Goal: Feedback & Contribution: Submit feedback/report problem

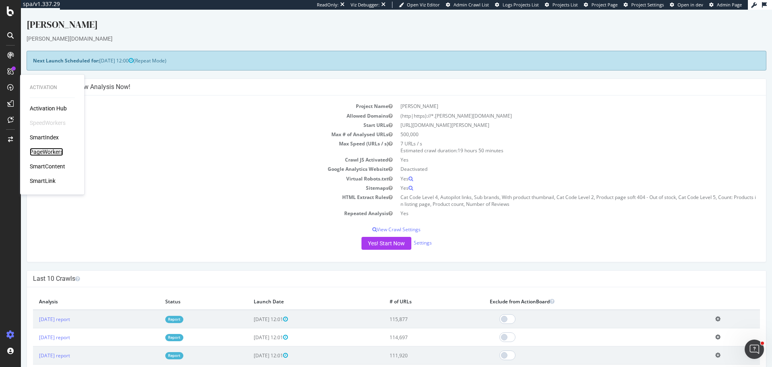
click at [48, 147] on div "Activation Hub SpeedWorkers SmartIndex PageWorkers SmartContent SmartLink" at bounding box center [52, 144] width 45 height 80
click at [60, 150] on div "PageWorkers" at bounding box center [46, 152] width 33 height 8
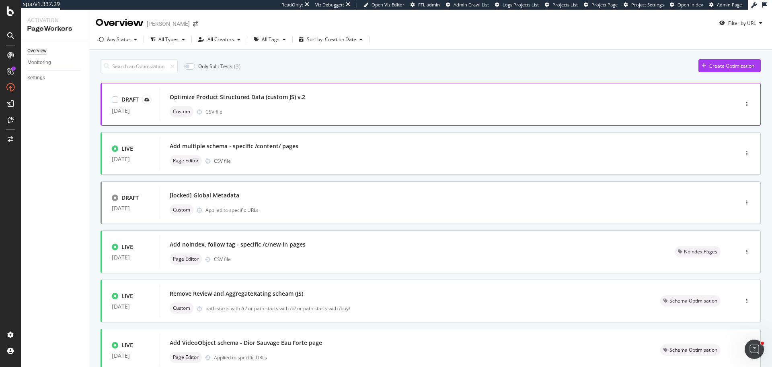
click at [338, 104] on div "Optimize Product Structured Data (custom JS) v.2 Custom CSV file" at bounding box center [437, 104] width 535 height 26
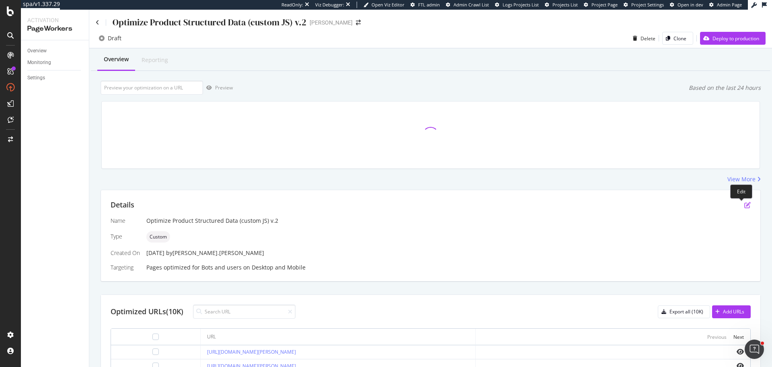
click at [745, 203] on icon "pen-to-square" at bounding box center [748, 205] width 6 height 6
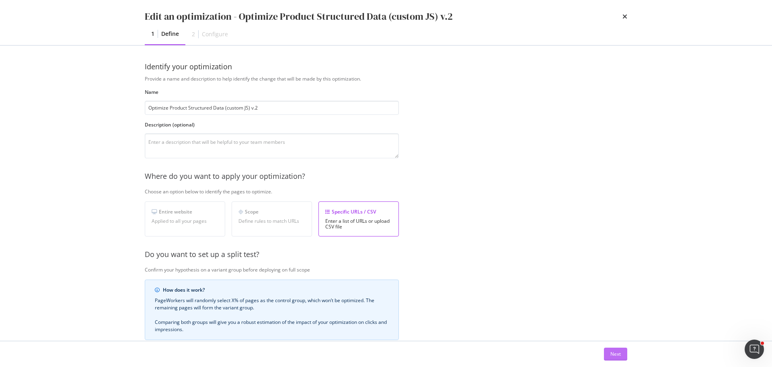
click at [612, 355] on div "Next" at bounding box center [616, 353] width 10 height 7
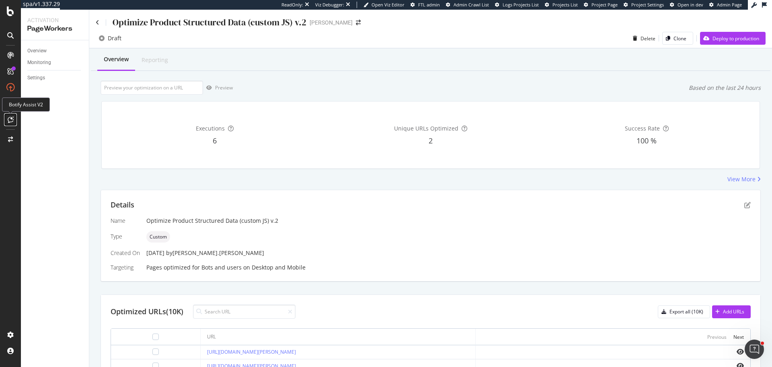
click at [10, 122] on icon at bounding box center [11, 119] width 6 height 6
click at [738, 207] on div "Details" at bounding box center [431, 205] width 641 height 10
click at [745, 204] on icon "pen-to-square" at bounding box center [748, 205] width 6 height 6
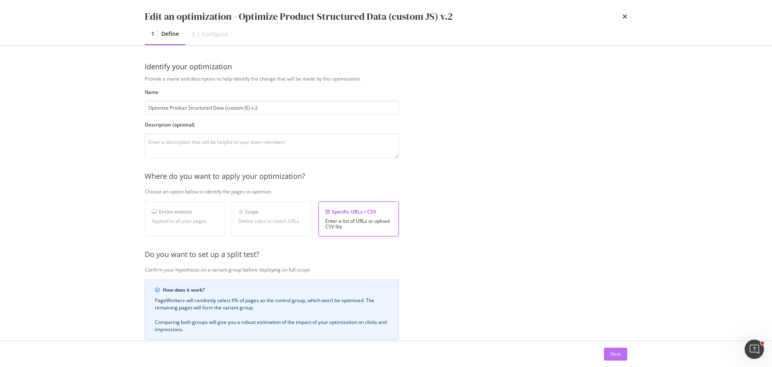
click at [615, 357] on div "Next" at bounding box center [616, 353] width 10 height 7
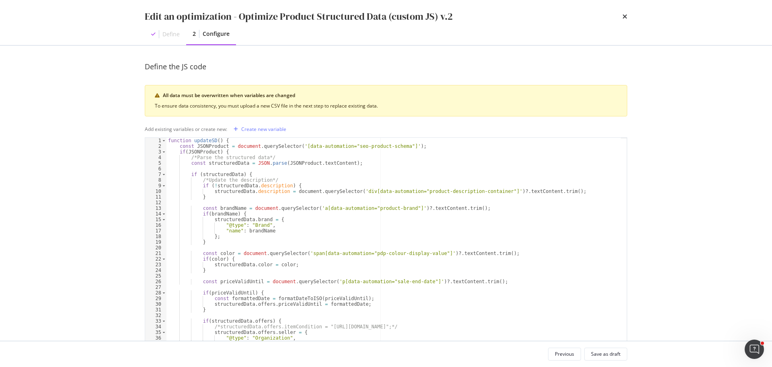
click at [330, 237] on div "function updateSD ( ) { const JSONProduct = document . querySelector ( '[data-a…" at bounding box center [394, 256] width 455 height 236
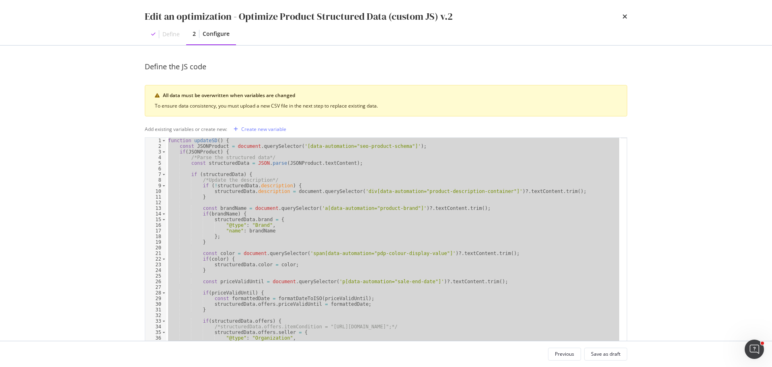
click at [233, 208] on div "function updateSD ( ) { const JSONProduct = document . querySelector ( '[data-a…" at bounding box center [394, 250] width 455 height 225
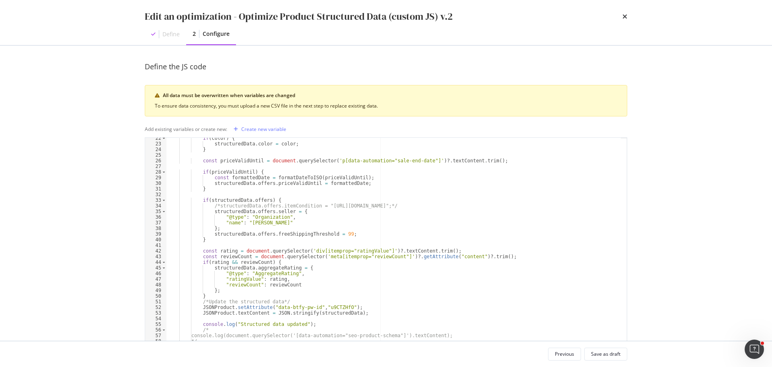
scroll to position [145, 0]
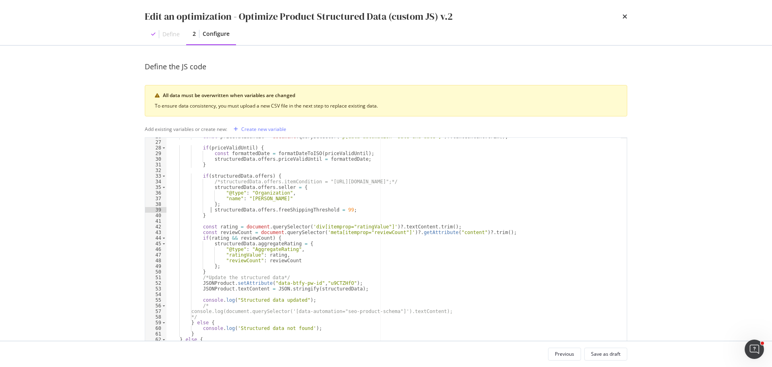
click at [212, 210] on div "const priceValidUntil = document . querySelector ( 'p[data-automation="sale-end…" at bounding box center [394, 252] width 455 height 236
click at [268, 183] on div "const priceValidUntil = document . querySelector ( 'p[data-automation="sale-end…" at bounding box center [394, 252] width 455 height 236
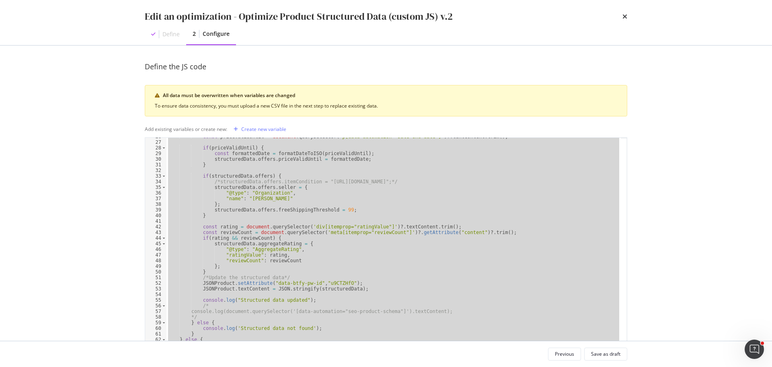
click at [110, 198] on div "Edit an optimization - Optimize Product Structured Data (custom JS) v.2 Define …" at bounding box center [386, 183] width 772 height 367
click at [229, 267] on div "const priceValidUntil = document . querySelector ( 'p[data-automation="sale-end…" at bounding box center [394, 250] width 455 height 225
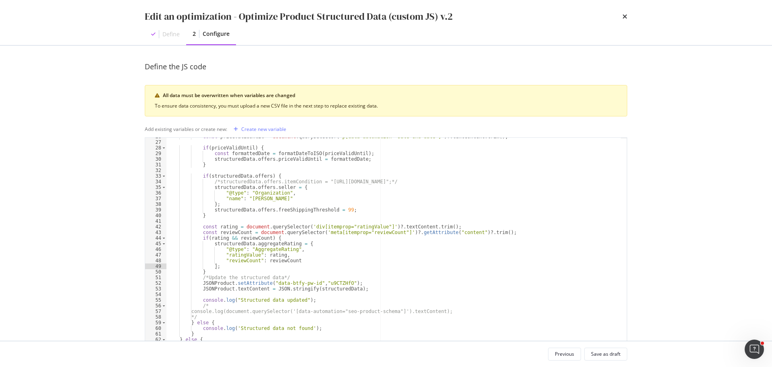
click at [211, 211] on div "const priceValidUntil = document . querySelector ( 'p[data-automation="sale-end…" at bounding box center [394, 252] width 455 height 236
click at [210, 210] on div "const priceValidUntil = document . querySelector ( 'p[data-automation="sale-end…" at bounding box center [394, 250] width 455 height 225
click at [211, 216] on div "const priceValidUntil = document . querySelector ( 'p[data-automation="sale-end…" at bounding box center [394, 252] width 455 height 236
paste textarea "Cursor at row 40"
type textarea "}"
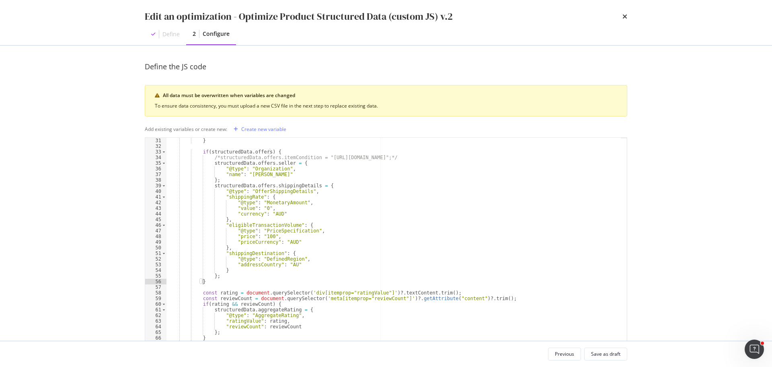
scroll to position [193, 0]
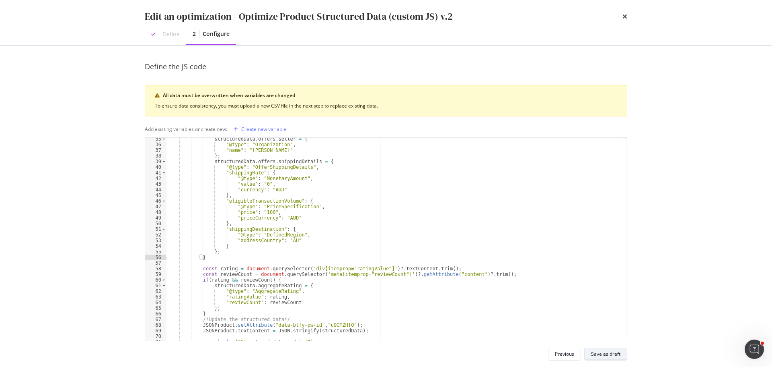
click at [595, 354] on div "Save as draft" at bounding box center [605, 353] width 29 height 7
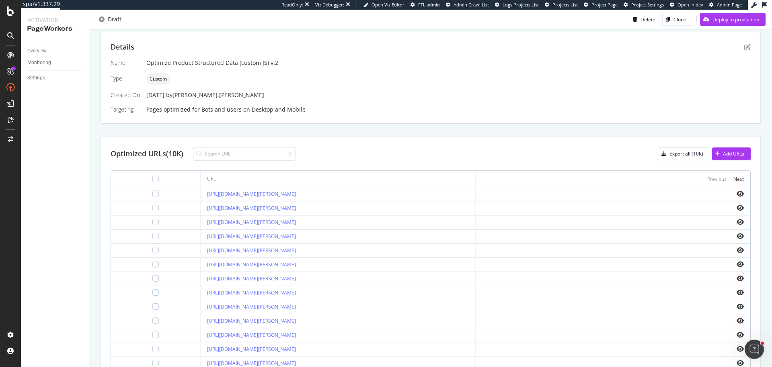
scroll to position [161, 0]
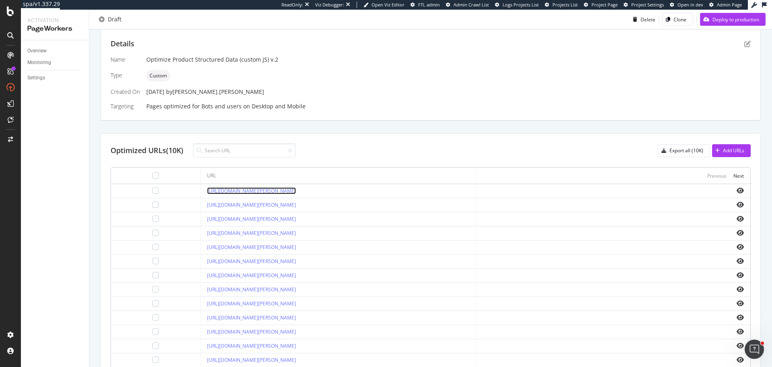
click at [296, 193] on link "https://www.myer.com.au/p/-185644090-192455740--1" at bounding box center [251, 190] width 89 height 7
click at [737, 190] on icon "eye" at bounding box center [740, 190] width 7 height 6
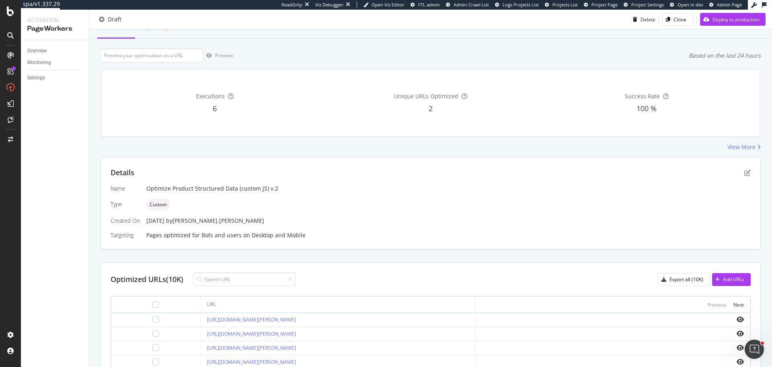
scroll to position [0, 0]
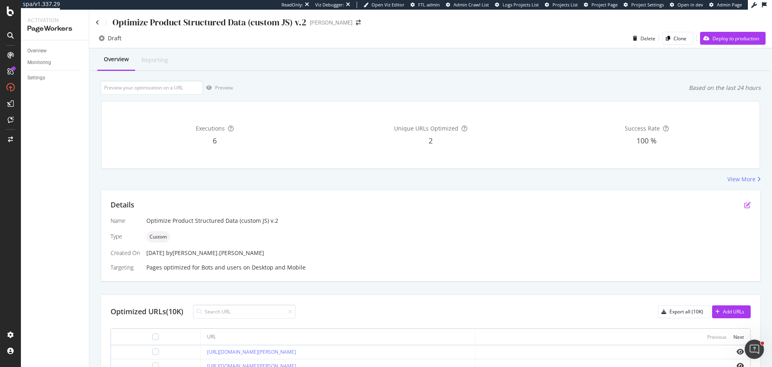
click at [745, 206] on icon "pen-to-square" at bounding box center [748, 205] width 6 height 6
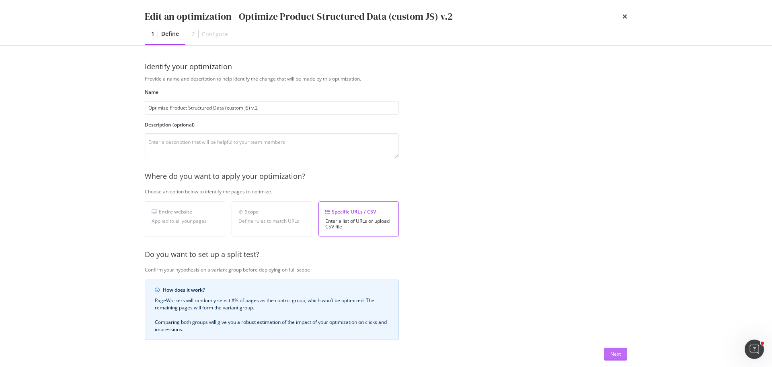
click at [609, 351] on button "Next" at bounding box center [615, 353] width 23 height 13
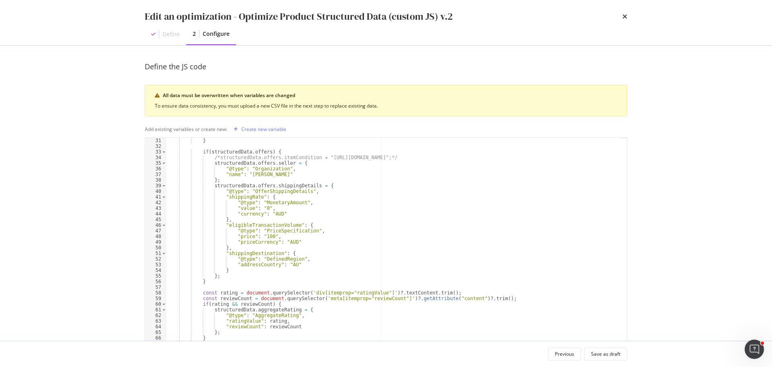
scroll to position [169, 0]
click at [265, 235] on div "} if ( structuredData . offers ) { /*structuredData.offers.itemCondition = "htt…" at bounding box center [394, 256] width 455 height 236
type textarea ""price": "99","
click at [603, 357] on div "Save as draft" at bounding box center [605, 353] width 29 height 11
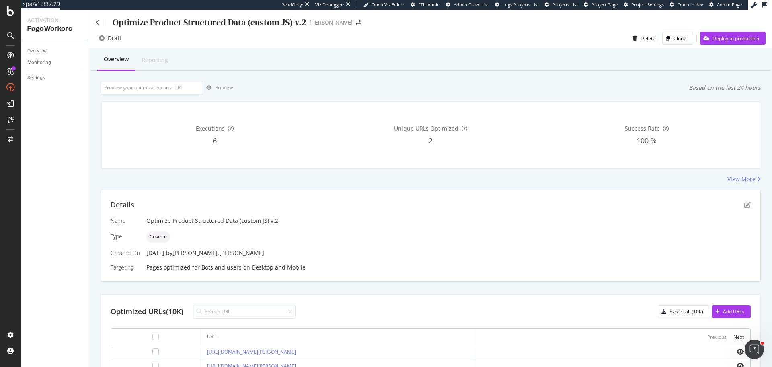
click at [748, 204] on div "Details Name Optimize Product Structured Data (custom JS) v.2 Type Custom Creat…" at bounding box center [431, 235] width 660 height 91
click at [738, 204] on div "Details" at bounding box center [431, 205] width 641 height 10
click at [745, 204] on icon "pen-to-square" at bounding box center [748, 205] width 6 height 6
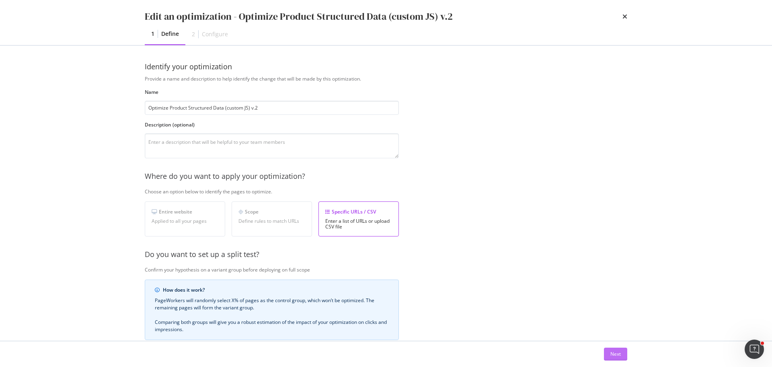
click at [624, 354] on button "Next" at bounding box center [615, 353] width 23 height 13
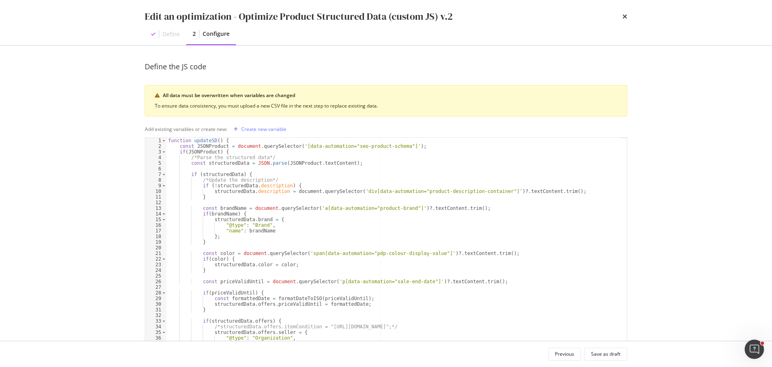
type textarea "if (structuredData) {"
click at [415, 171] on div "function updateSD ( ) { const JSONProduct = document . querySelector ( '[data-a…" at bounding box center [394, 256] width 455 height 236
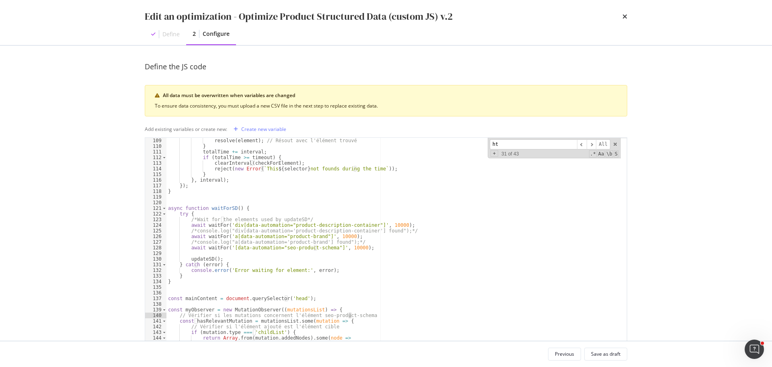
scroll to position [74, 0]
type input "http"
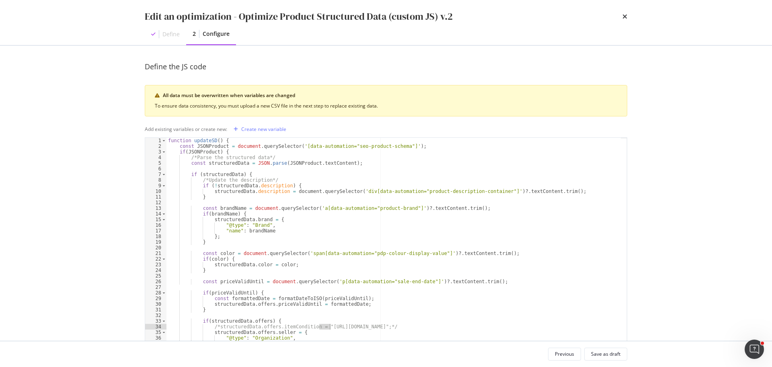
scroll to position [0, 0]
click at [392, 162] on div "function updateSD ( ) { const JSONProduct = document . querySelector ( '[data-a…" at bounding box center [394, 256] width 455 height 236
type textarea "const structuredData = JSON.parse(JSONProduct.textContent);"
type input "c"
click at [39, 229] on div "Edit an optimization - Optimize Product Structured Data (custom JS) v.2 Define …" at bounding box center [386, 183] width 772 height 367
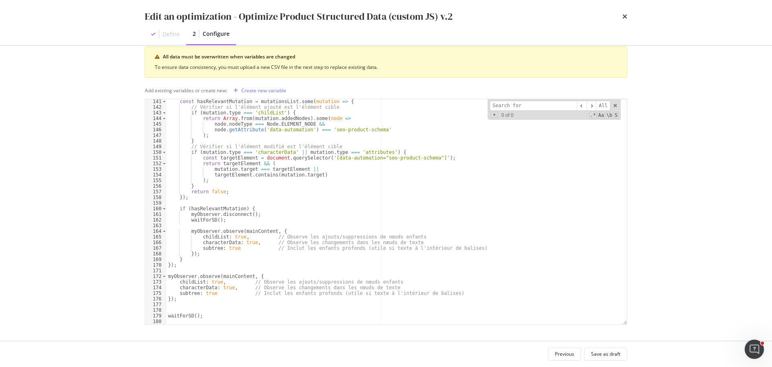
scroll to position [765, 0]
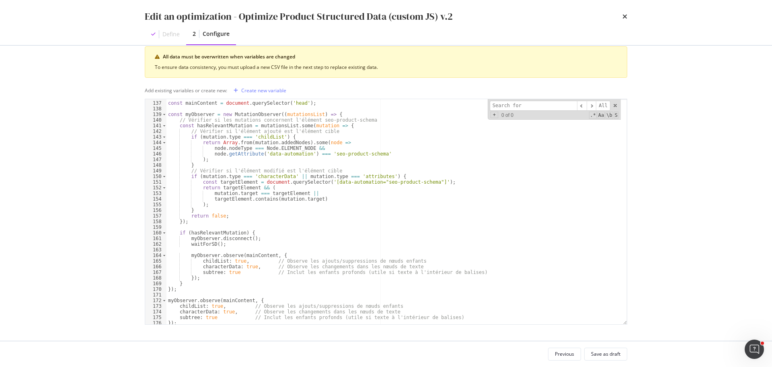
type textarea ");"
click at [483, 162] on div "const mainContent = document . querySelector ( 'head' ) ; const myObserver = ne…" at bounding box center [394, 213] width 455 height 236
paste input "jDyl9mME"
type input "jDyl9mME"
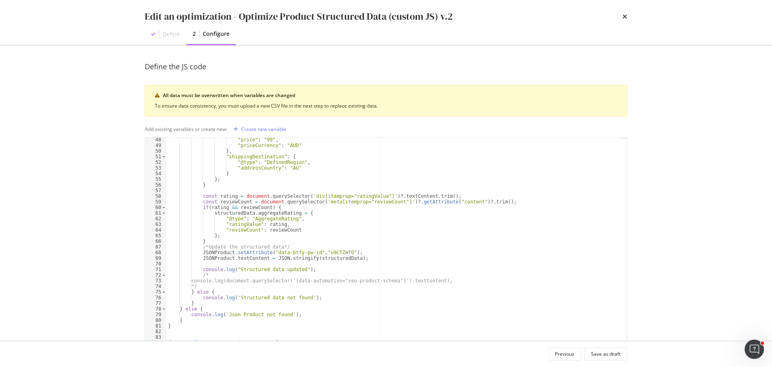
scroll to position [193, 0]
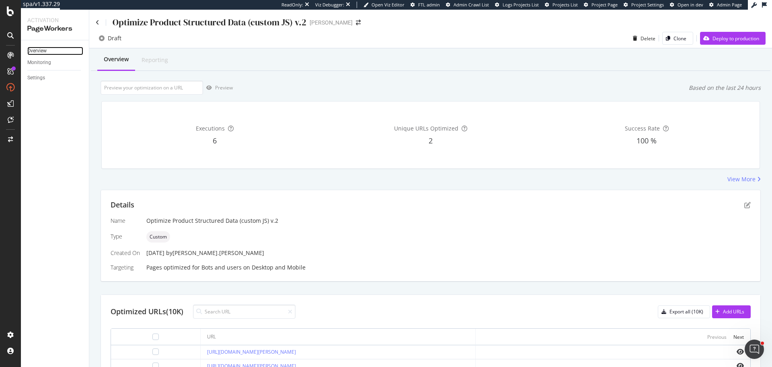
click at [50, 47] on link "Overview" at bounding box center [55, 51] width 56 height 8
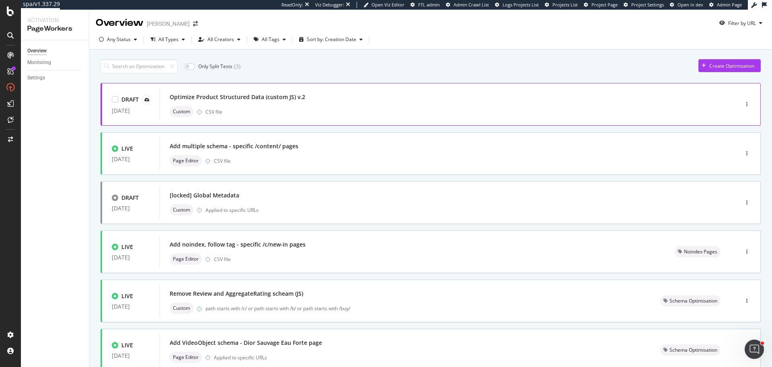
click at [347, 99] on div "Optimize Product Structured Data (custom JS) v.2" at bounding box center [437, 96] width 535 height 11
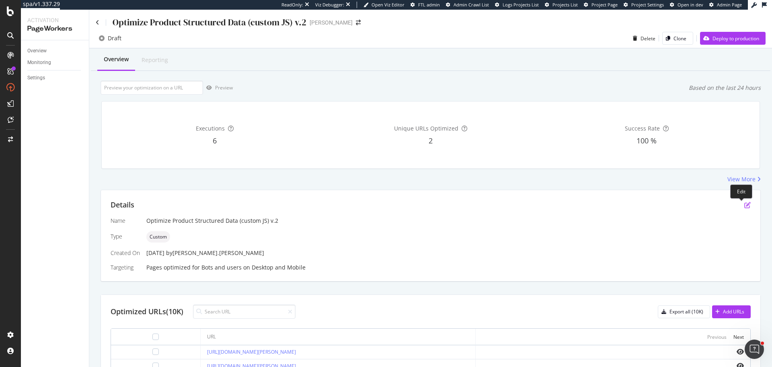
click at [745, 202] on icon "pen-to-square" at bounding box center [748, 205] width 6 height 6
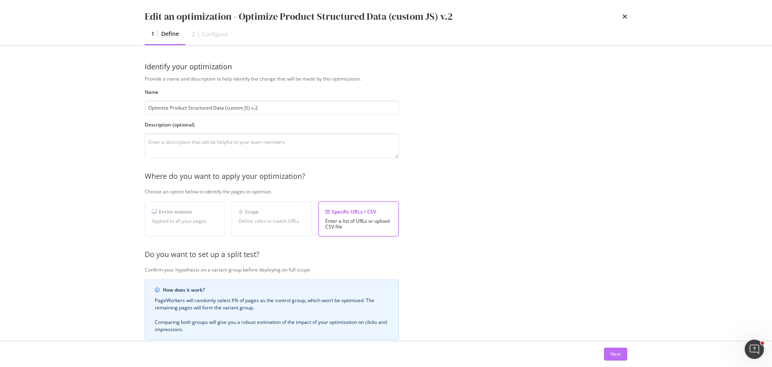
click at [616, 356] on div "Next" at bounding box center [616, 353] width 10 height 7
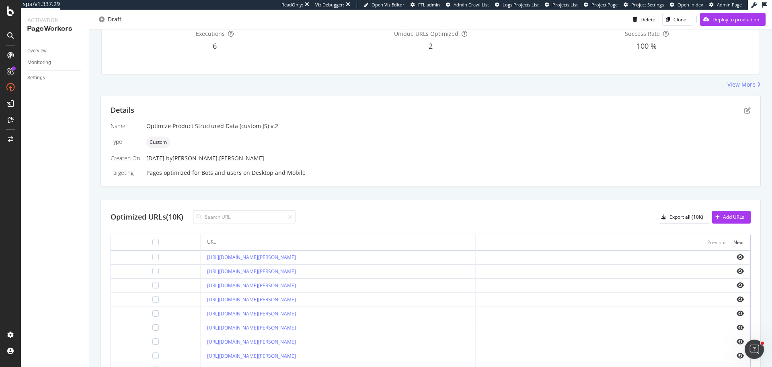
scroll to position [121, 0]
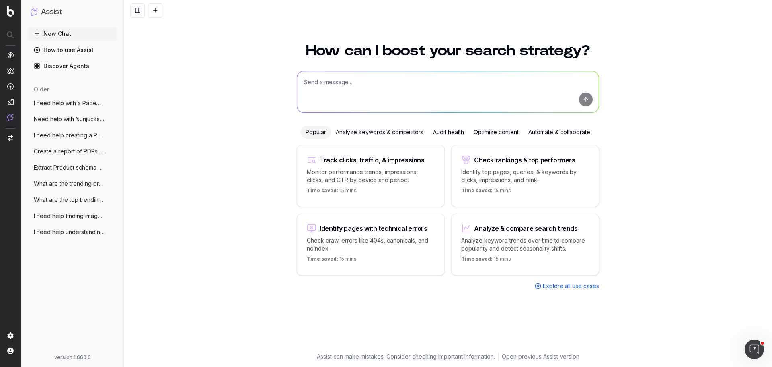
click at [324, 84] on textarea at bounding box center [448, 91] width 302 height 41
paste textarea "function updateSD() { const JSONProduct = document.querySelector('[data-automat…"
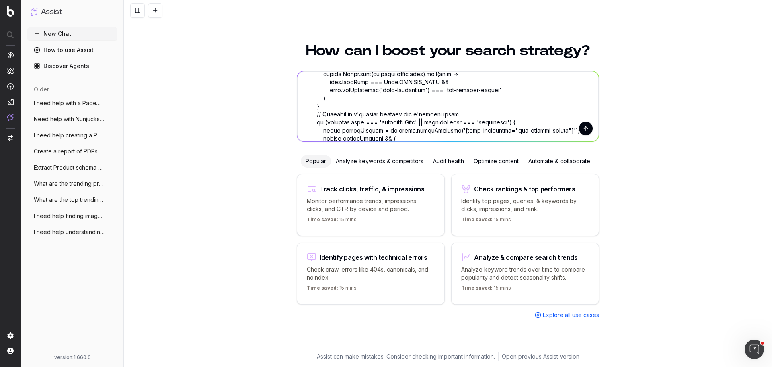
scroll to position [1320, 0]
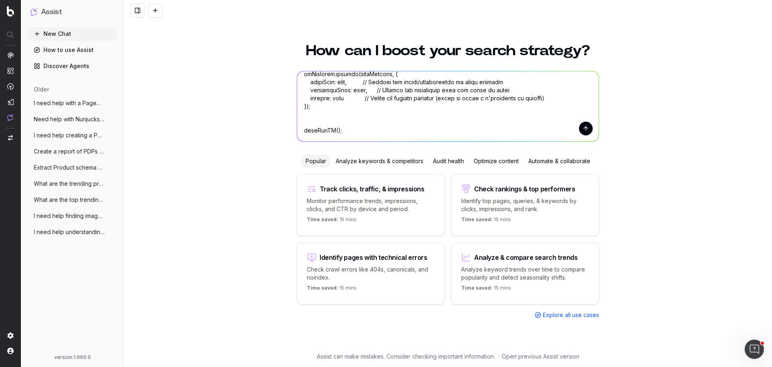
click at [422, 137] on textarea at bounding box center [448, 106] width 302 height 70
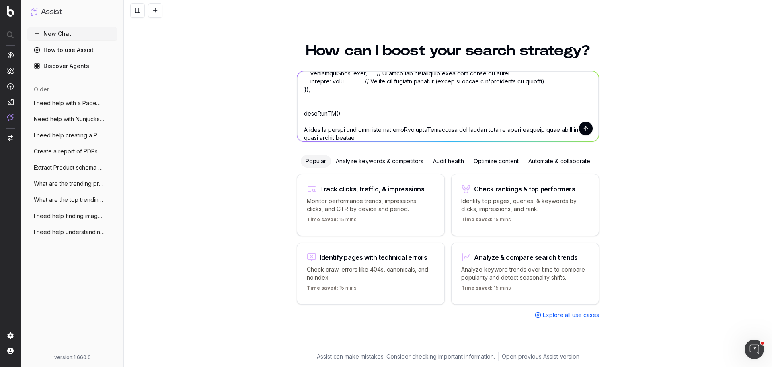
scroll to position [1345, 0]
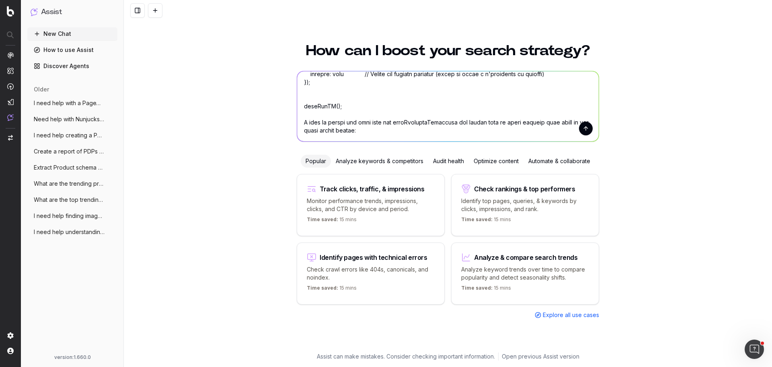
paste textarea ""shippingDetails": { "@type": "OfferShippingDetails", "shippingRate": { "@type"…"
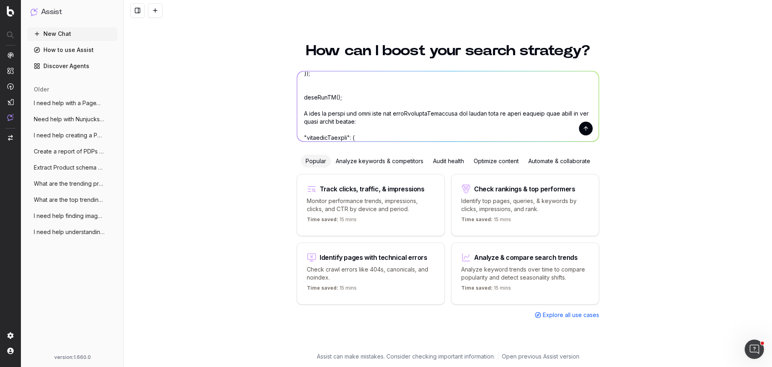
scroll to position [1481, 0]
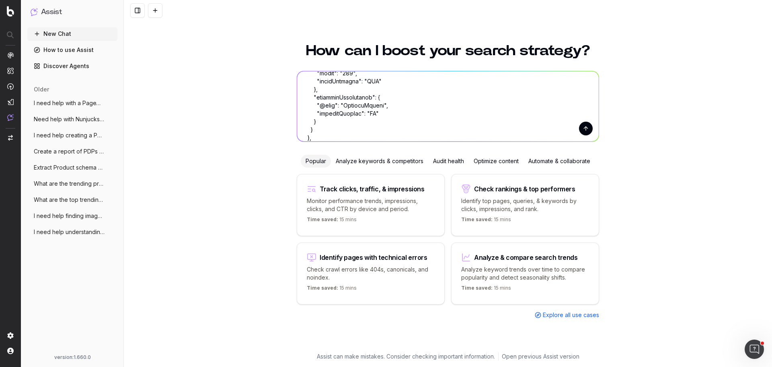
type textarea "I need help updating the below JS script: function updateSD() { const JSONProdu…"
click at [586, 129] on button "submit" at bounding box center [586, 129] width 14 height 14
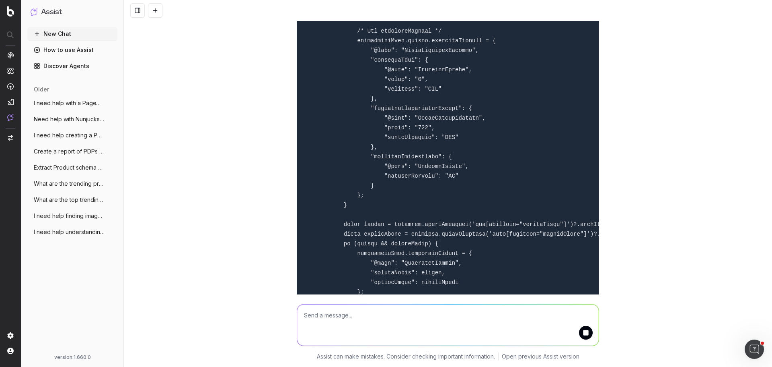
scroll to position [2414, 0]
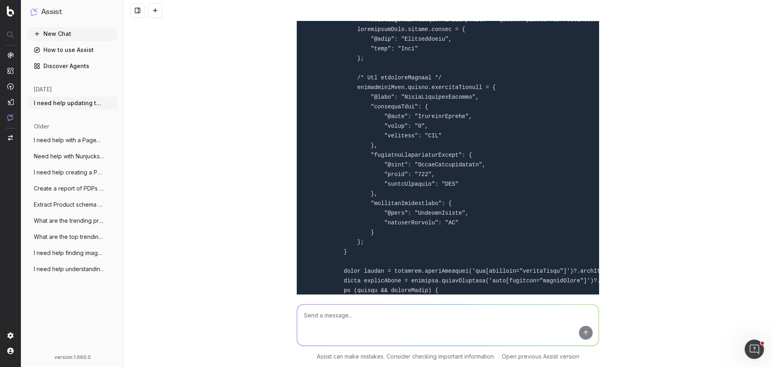
scroll to position [2333, 0]
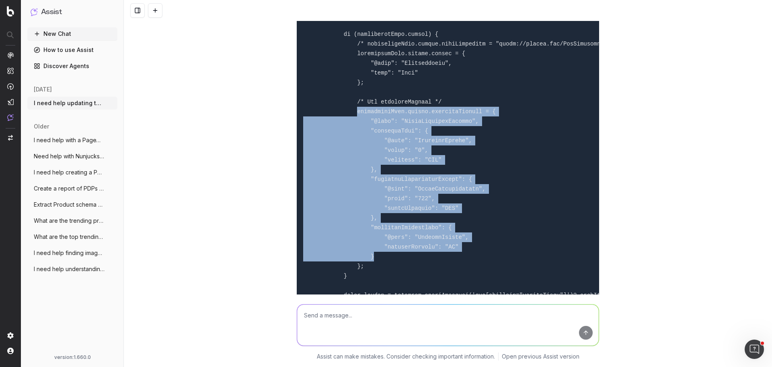
drag, startPoint x: 350, startPoint y: 112, endPoint x: 381, endPoint y: 257, distance: 148.2
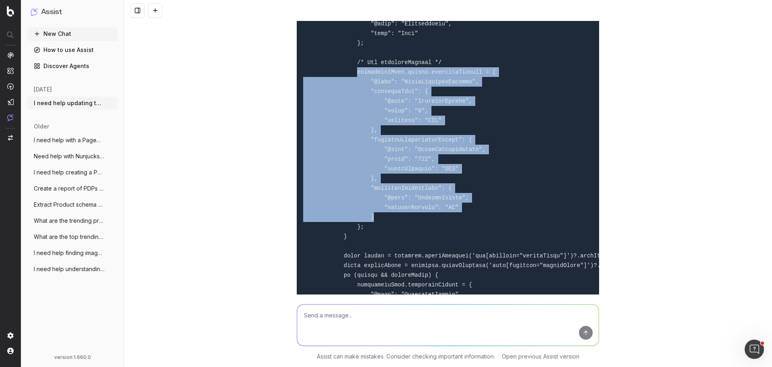
scroll to position [2374, 0]
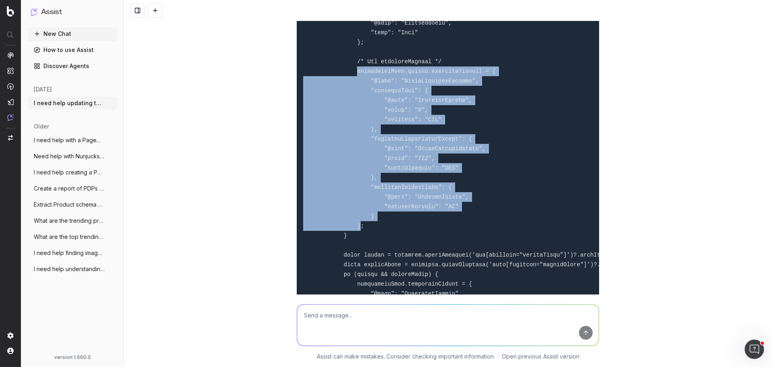
copy code "structuredData.offers.shippingDetails = { "@type": "OfferShippingDetails", "shi…"
